Goal: Transaction & Acquisition: Purchase product/service

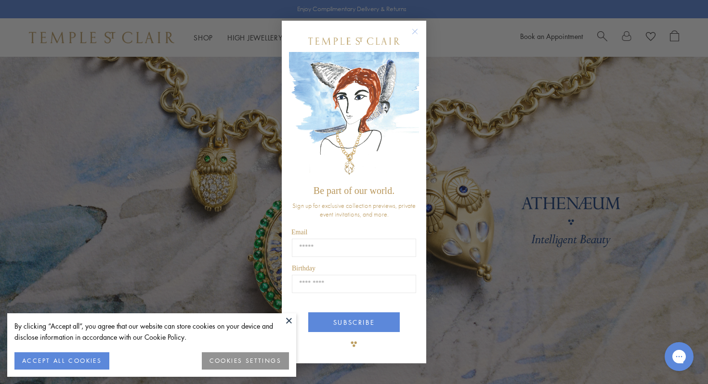
click at [415, 32] on circle "Close dialog" at bounding box center [415, 32] width 12 height 12
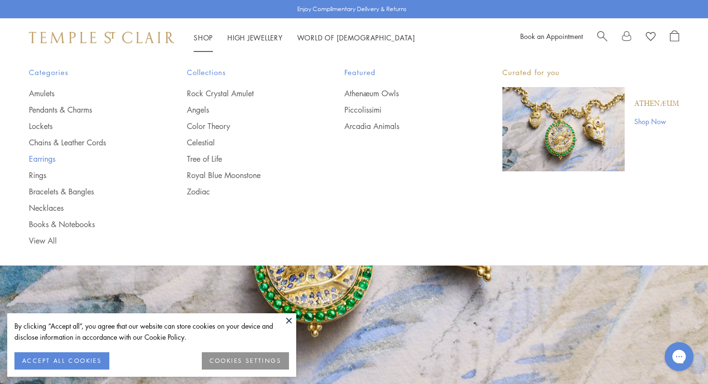
click at [43, 159] on link "Earrings" at bounding box center [88, 159] width 119 height 11
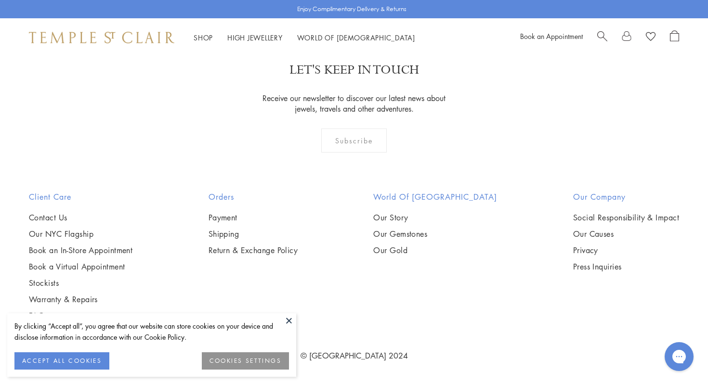
scroll to position [4871, 0]
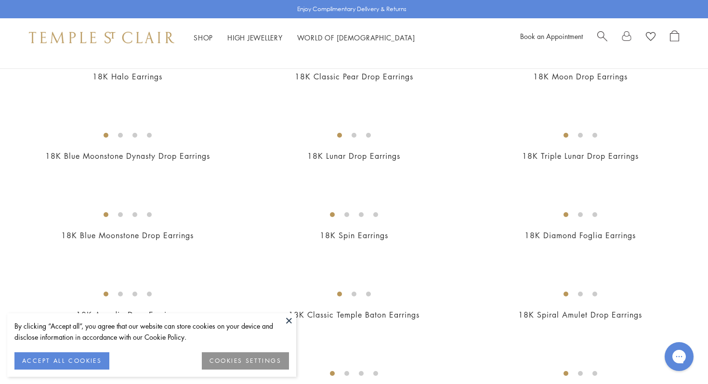
scroll to position [558, 0]
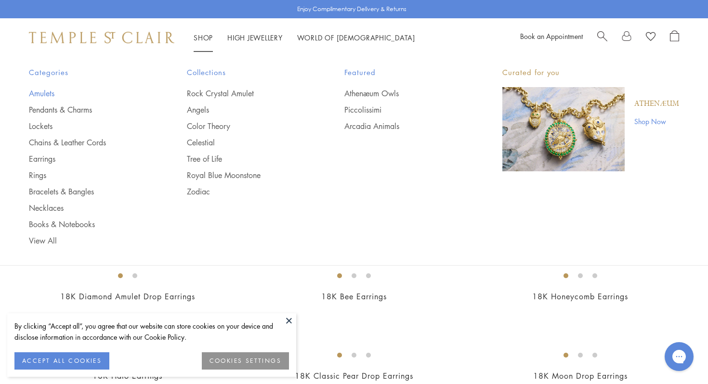
click at [45, 93] on link "Amulets" at bounding box center [88, 93] width 119 height 11
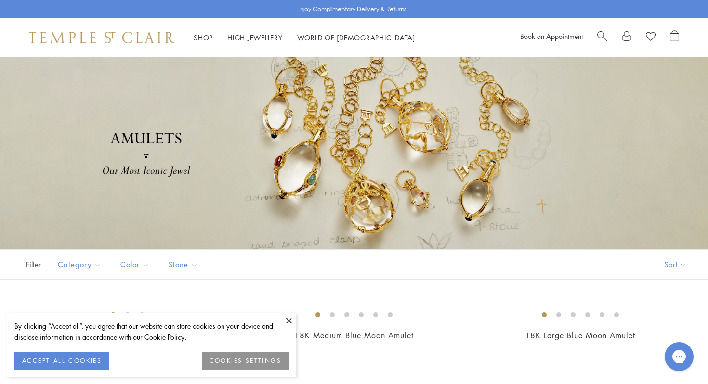
click at [288, 320] on button at bounding box center [289, 320] width 14 height 14
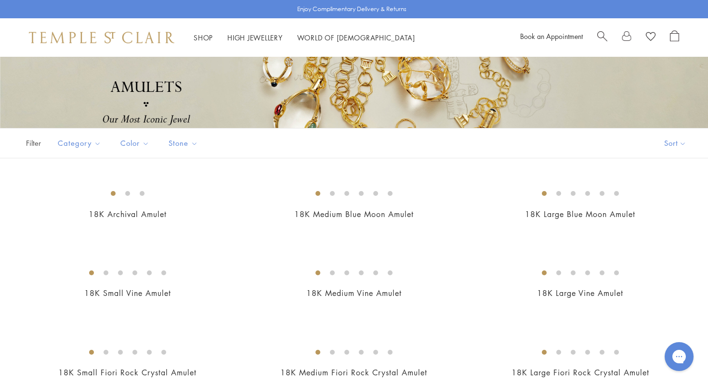
scroll to position [133, 0]
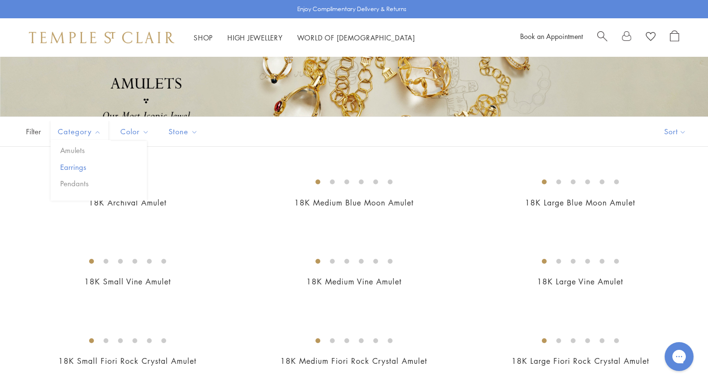
click at [74, 170] on button "Earrings" at bounding box center [102, 167] width 89 height 11
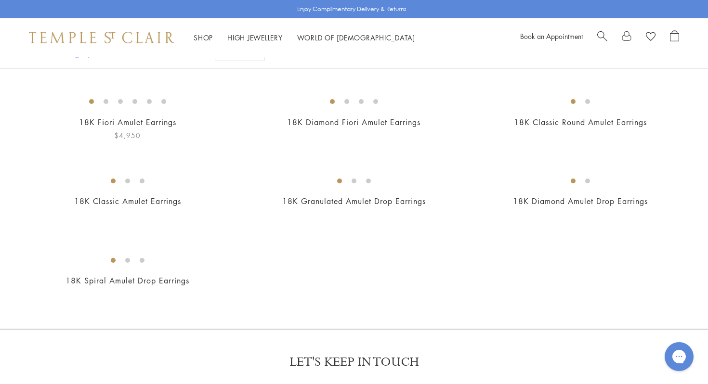
scroll to position [218, 0]
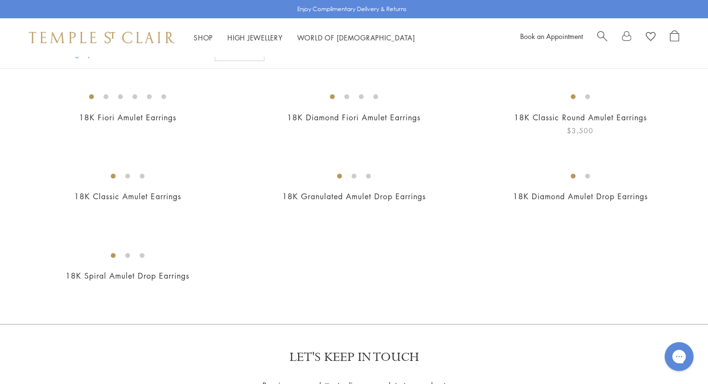
click at [0, 0] on img at bounding box center [0, 0] width 0 height 0
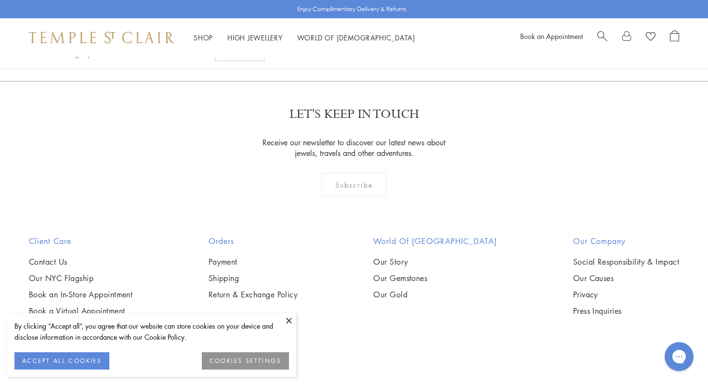
scroll to position [468, 0]
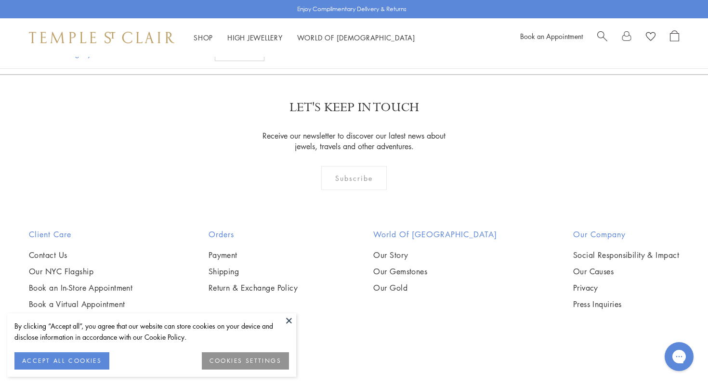
click at [0, 0] on img at bounding box center [0, 0] width 0 height 0
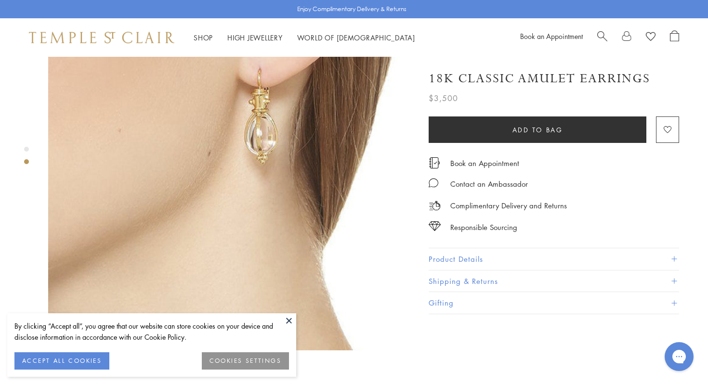
scroll to position [409, 0]
